Goal: Information Seeking & Learning: Learn about a topic

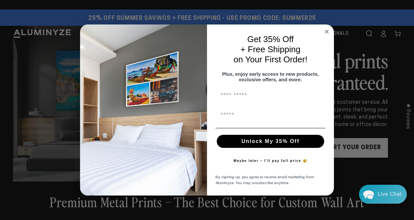
click at [326, 31] on circle "Close dialog" at bounding box center [326, 31] width 7 height 7
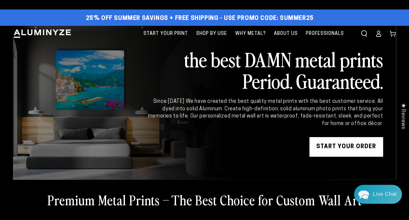
click at [48, 35] on img at bounding box center [42, 34] width 59 height 10
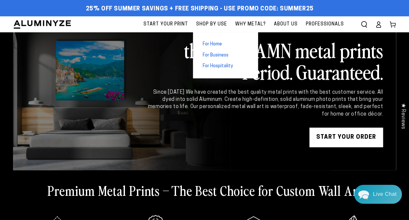
click at [219, 43] on span "For Home" at bounding box center [212, 44] width 19 height 7
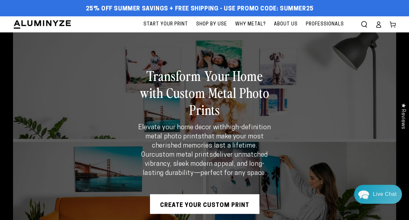
scroll to position [192, 0]
